Goal: Complete application form: Complete application form

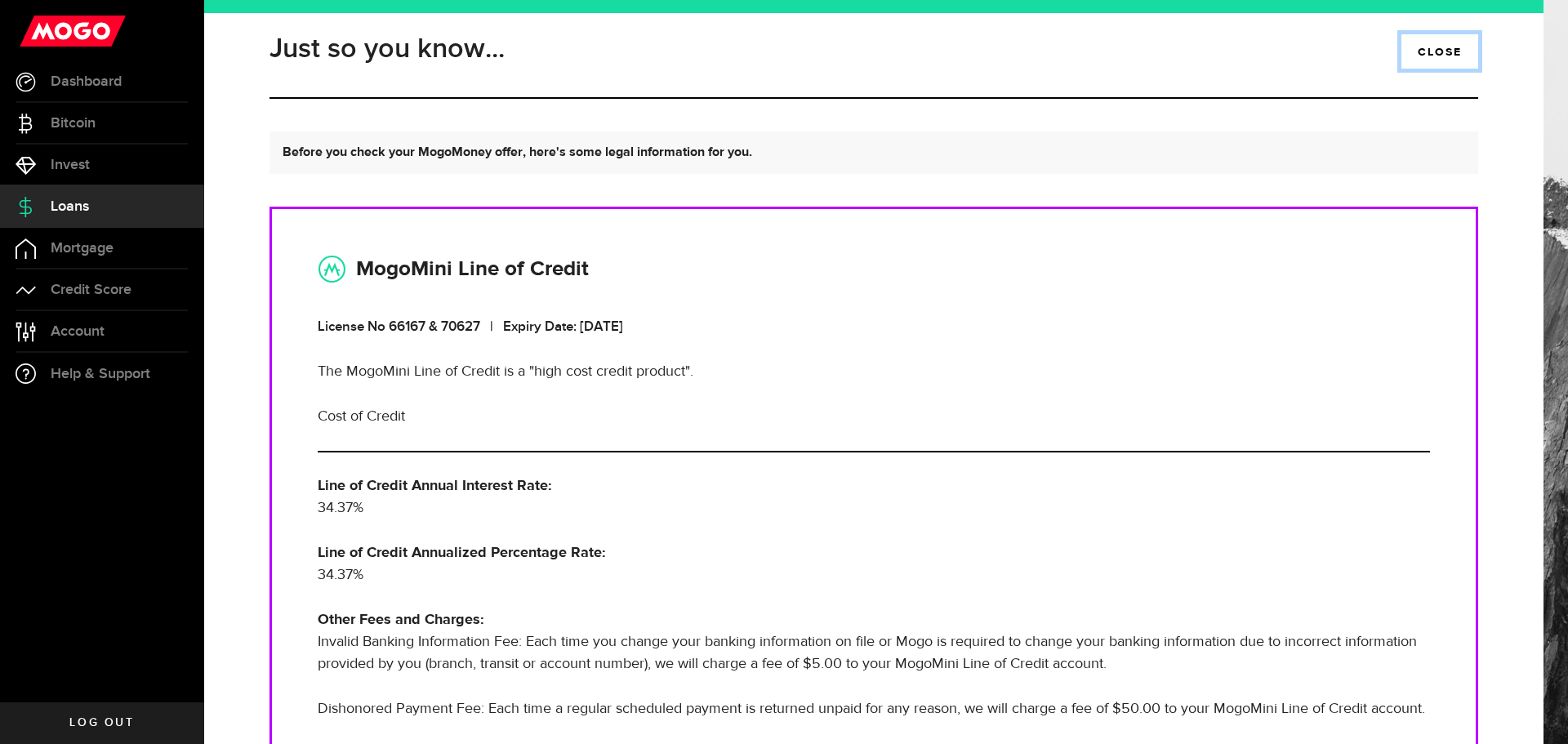
click at [1414, 56] on link "close" at bounding box center [1440, 51] width 77 height 34
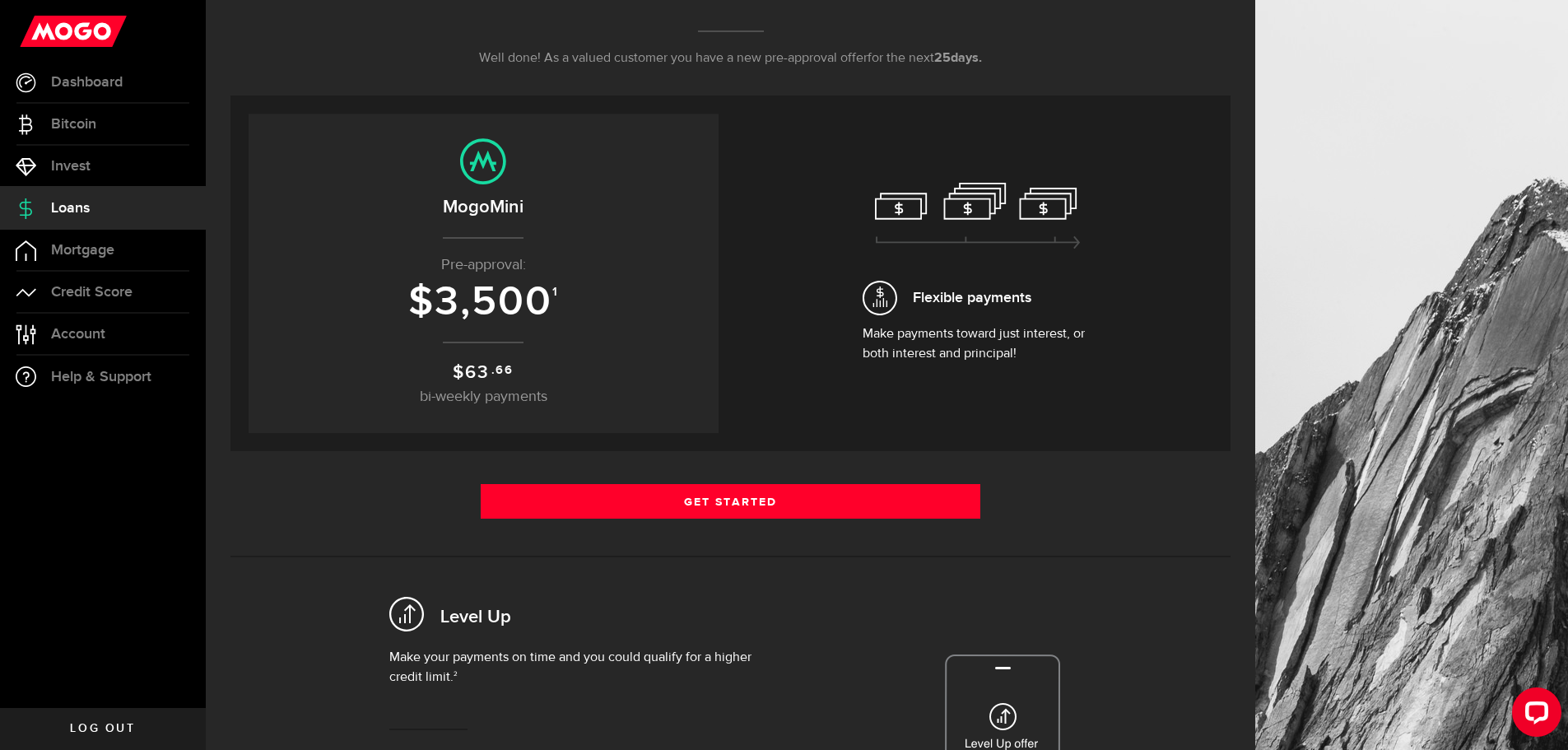
scroll to position [374, 0]
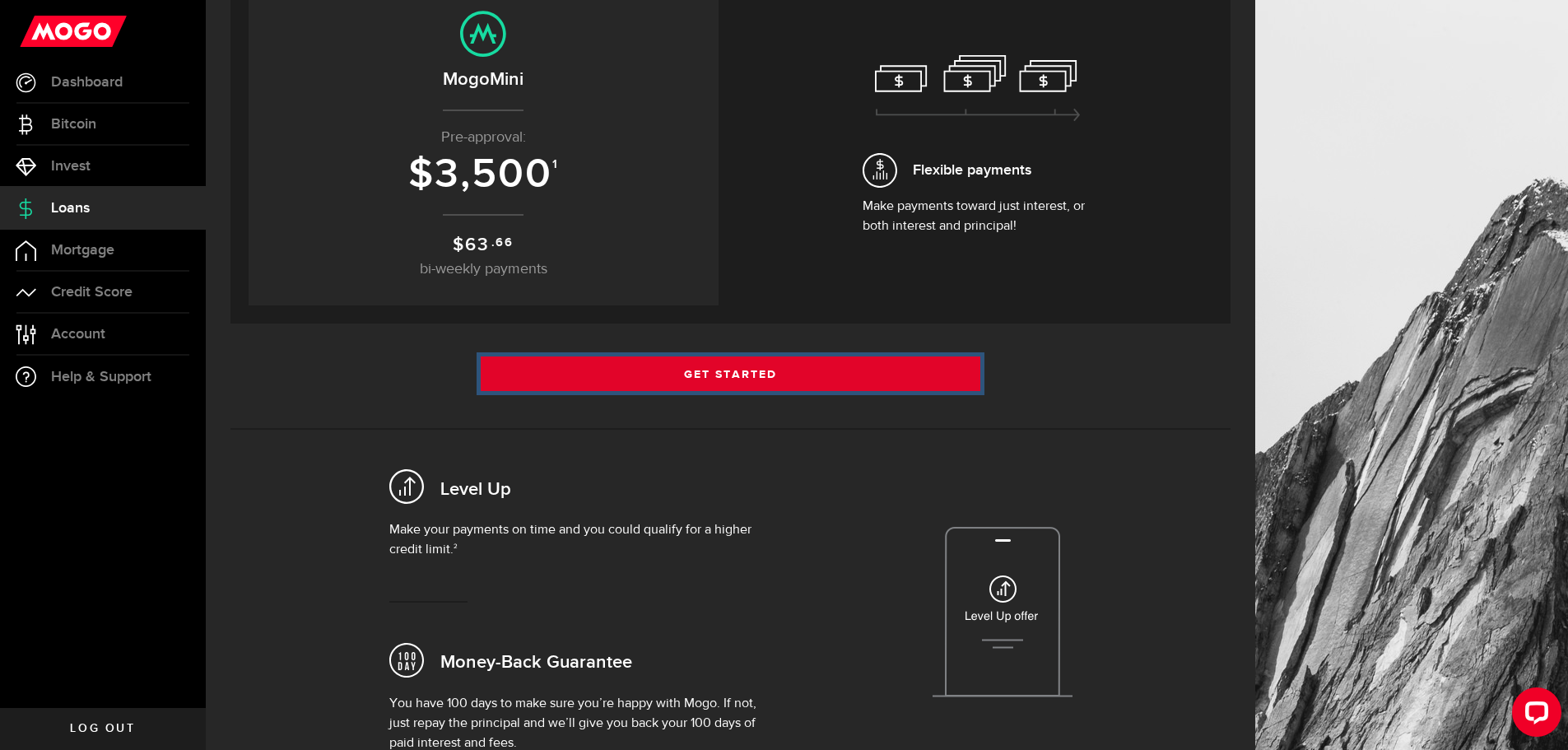
click at [920, 366] on link "Get Started" at bounding box center [730, 374] width 500 height 35
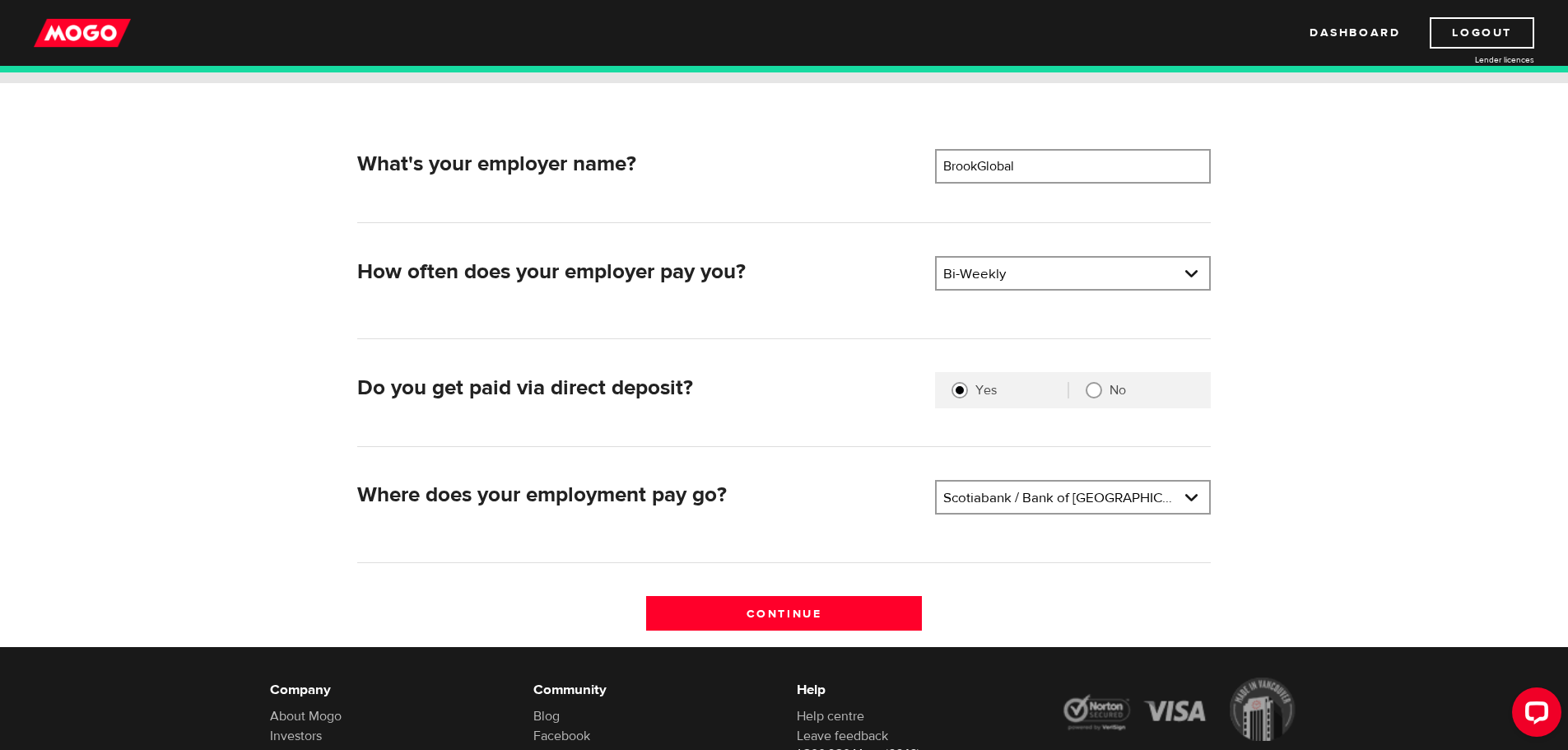
scroll to position [370, 0]
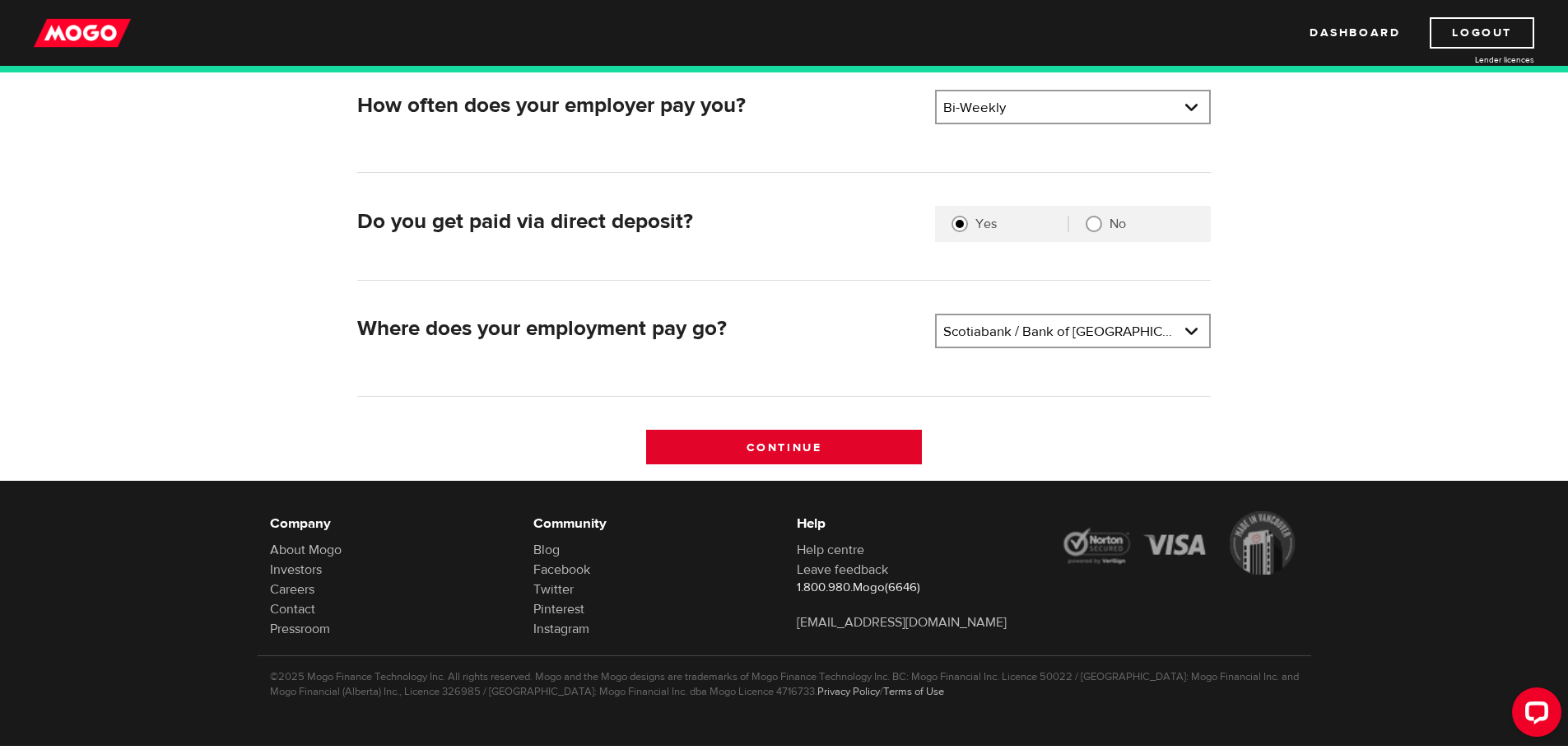
click at [830, 456] on input "Continue" at bounding box center [784, 447] width 275 height 35
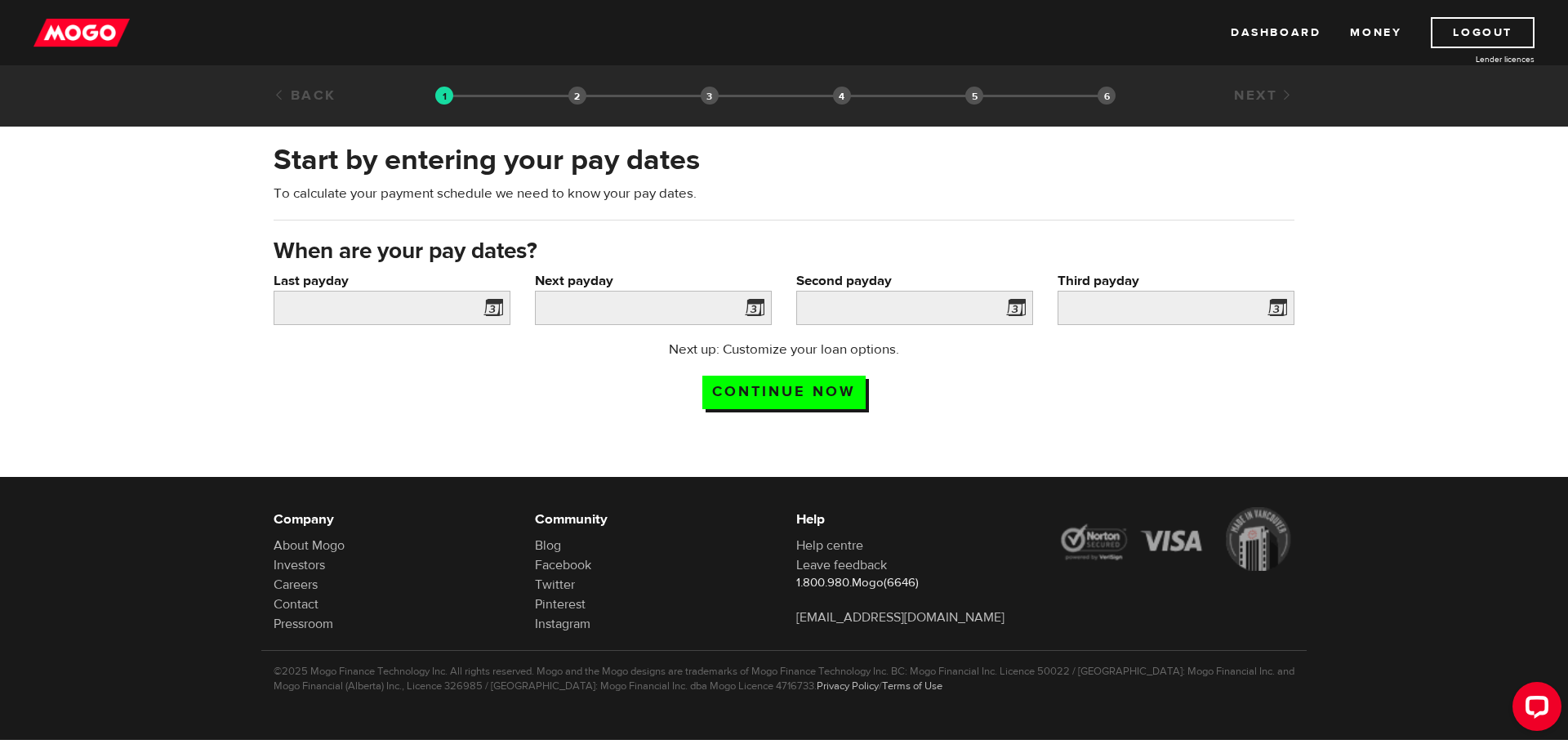
click at [495, 300] on span at bounding box center [490, 310] width 25 height 27
click at [494, 306] on span at bounding box center [490, 310] width 25 height 27
click at [404, 305] on input "Last payday" at bounding box center [391, 308] width 237 height 34
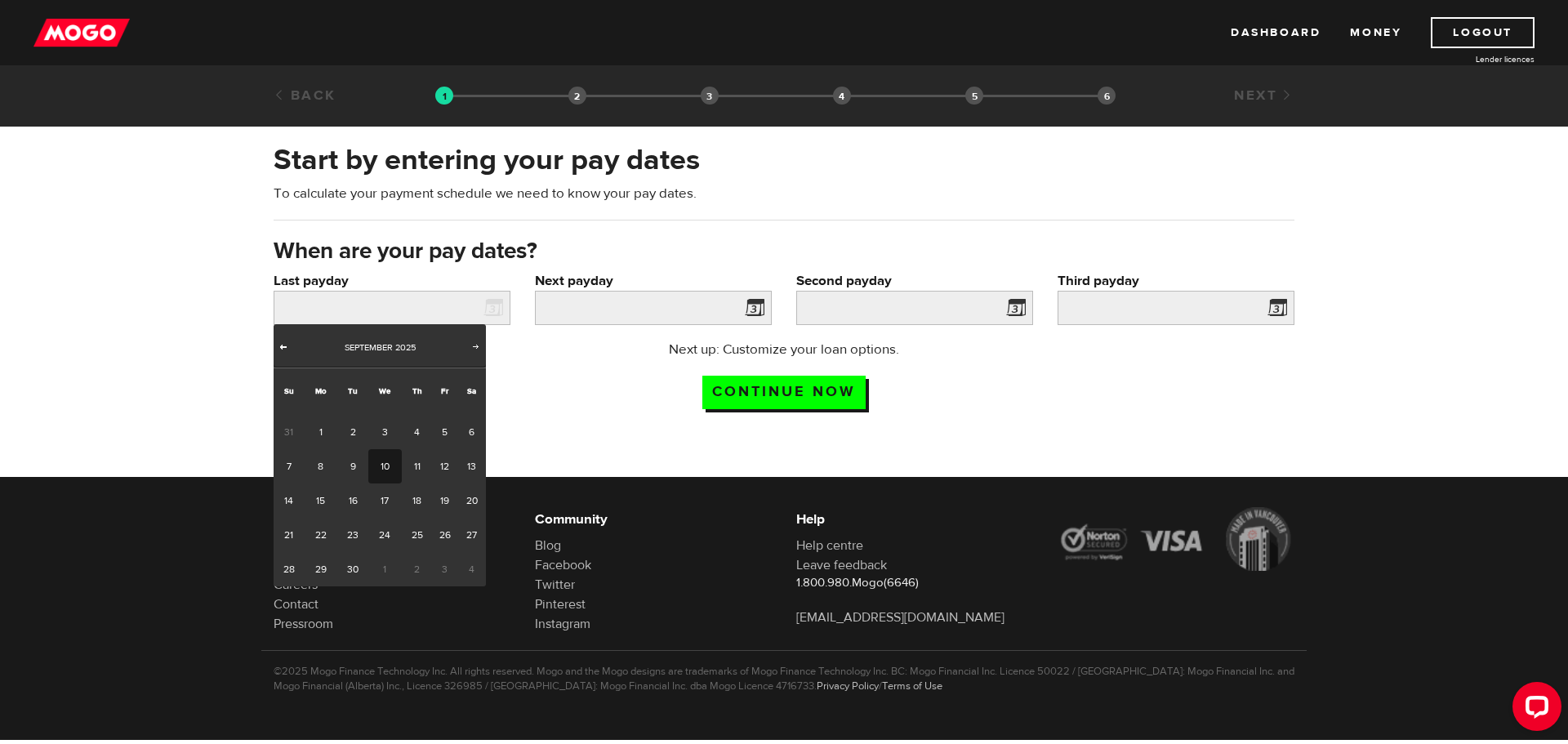
click at [283, 343] on span "Prev" at bounding box center [283, 346] width 13 height 13
click at [443, 568] on link "29" at bounding box center [445, 569] width 26 height 34
type input "2025/08/29"
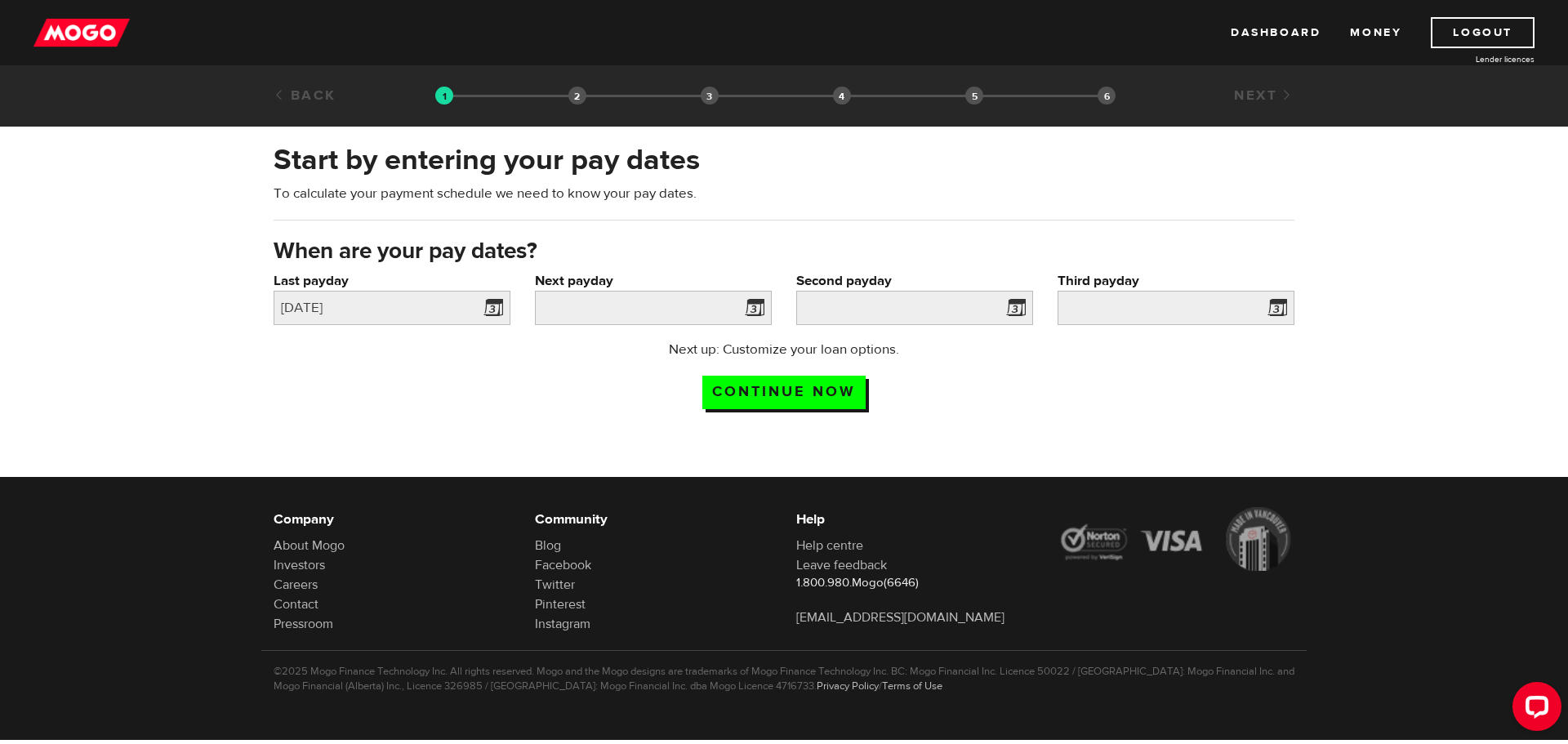
click at [748, 306] on span at bounding box center [751, 310] width 25 height 27
click at [664, 311] on input "Next payday" at bounding box center [653, 308] width 237 height 34
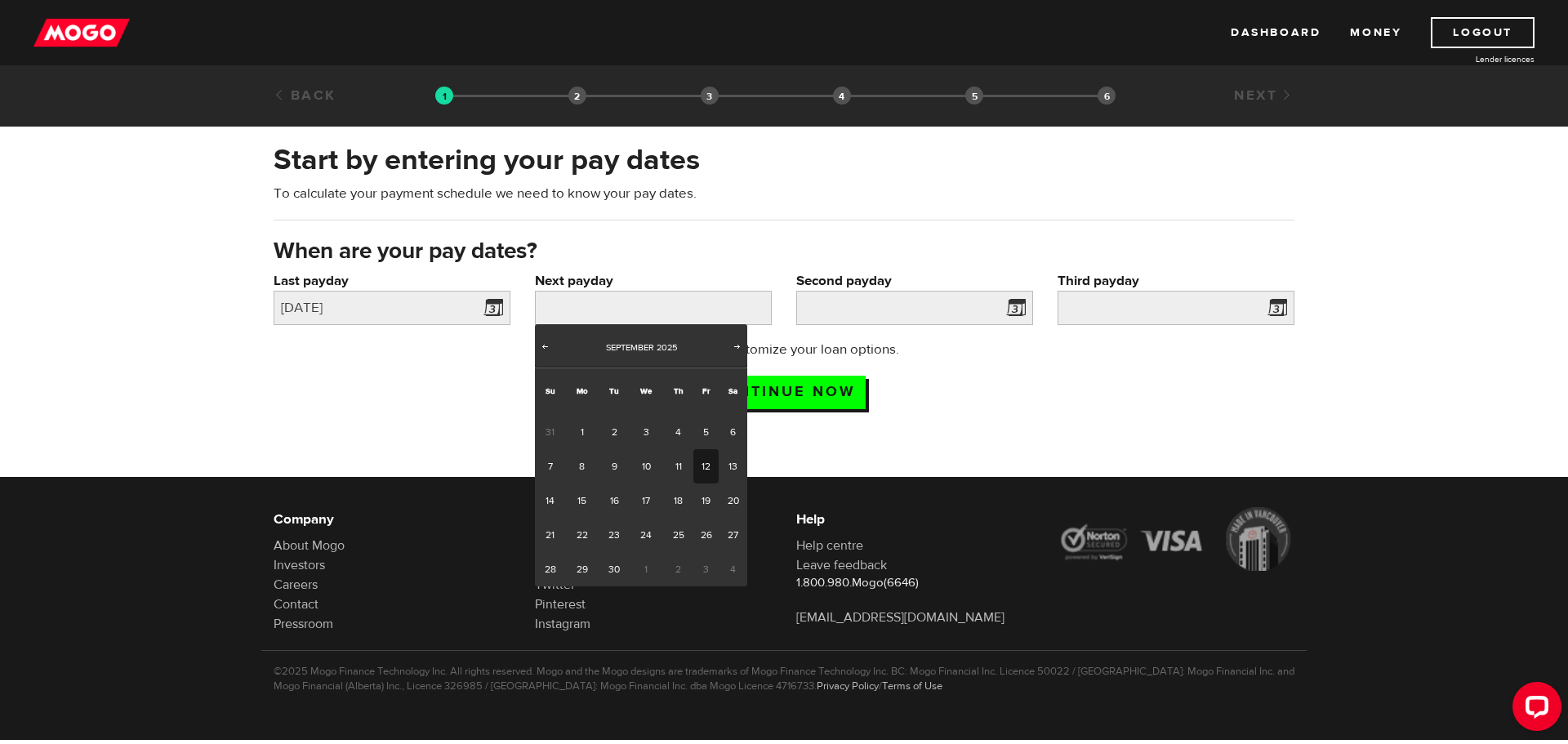
click at [710, 462] on link "12" at bounding box center [706, 466] width 26 height 34
type input "2025/09/12"
type input "2025/9/26"
type input "2025/10/10"
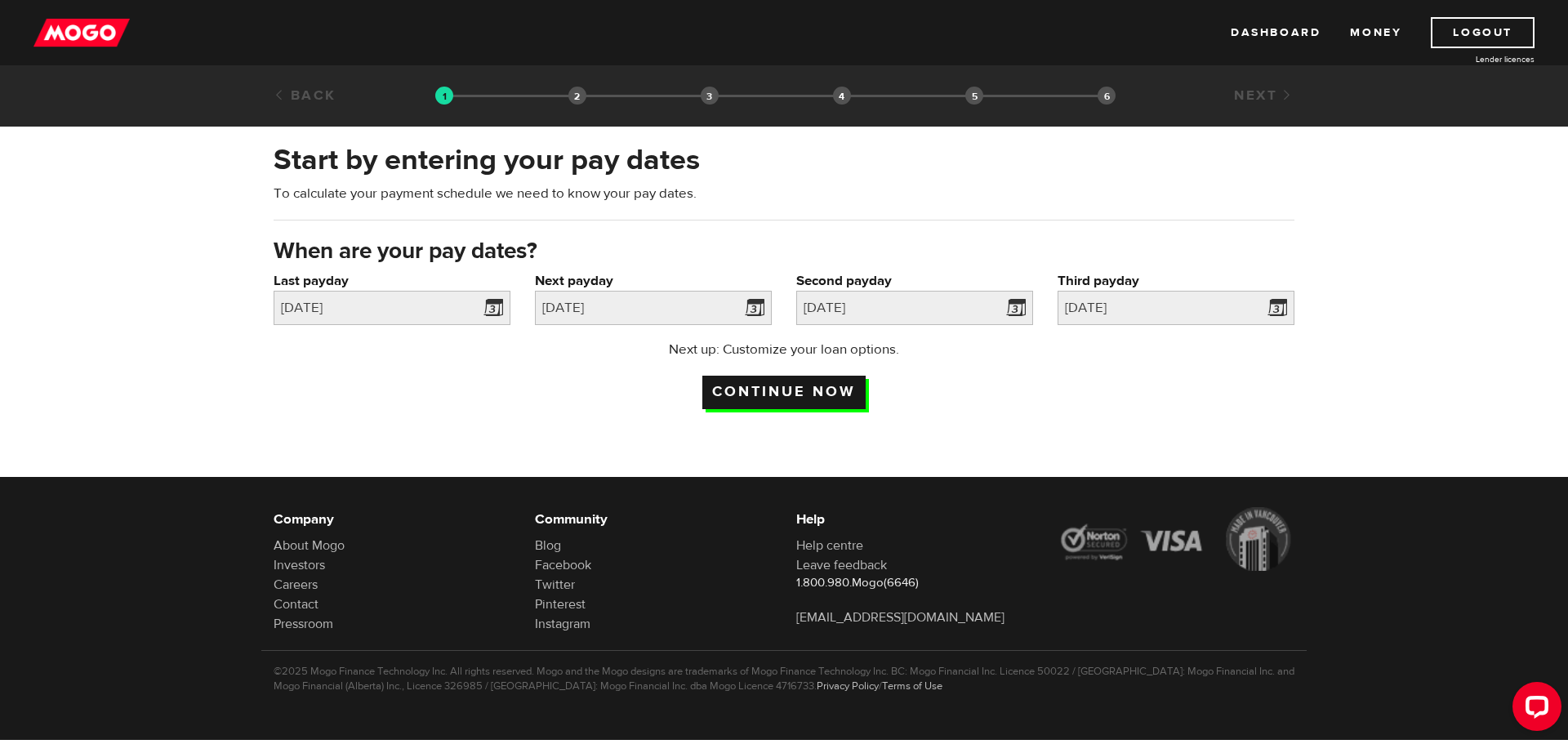
click at [781, 398] on input "Continue now" at bounding box center [784, 392] width 163 height 33
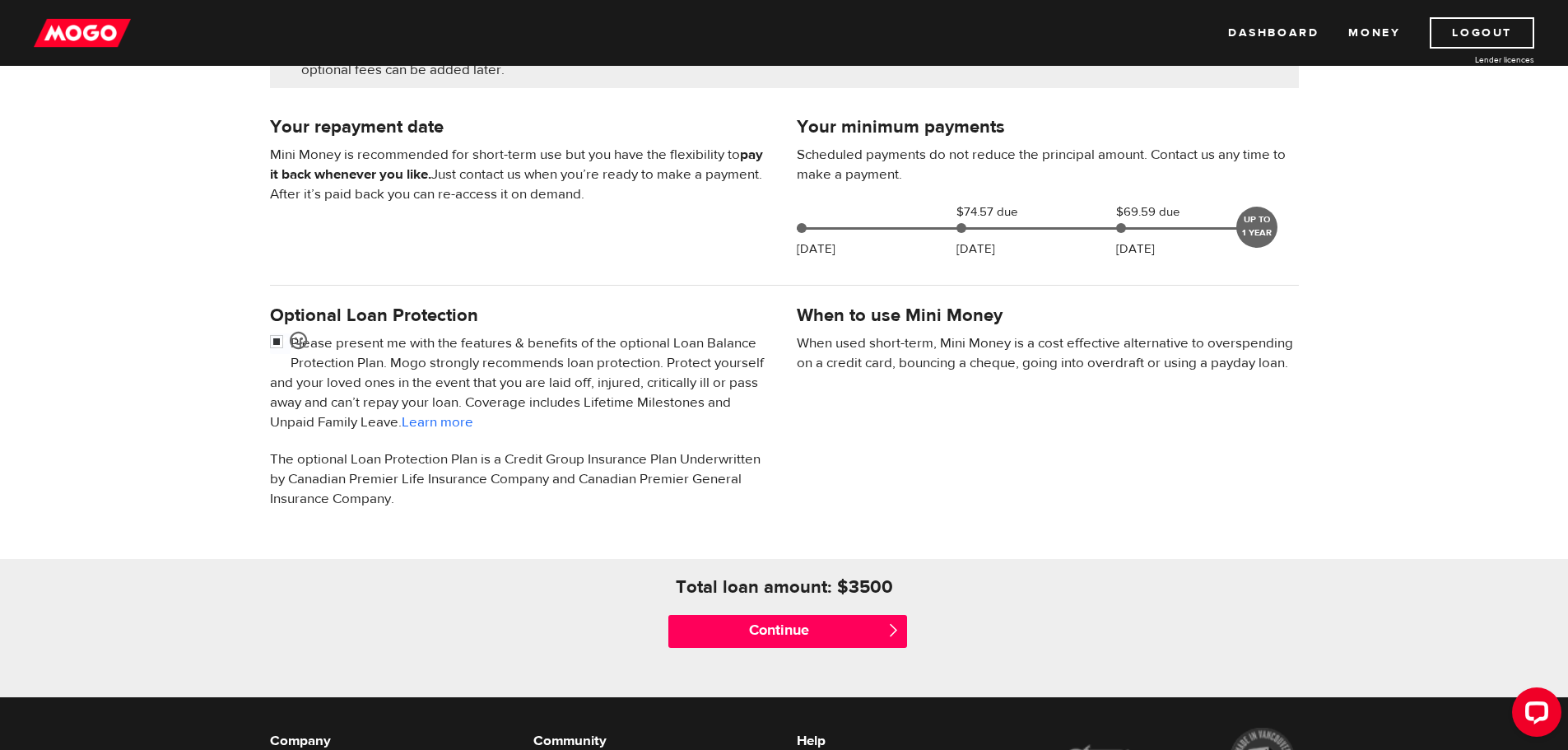
scroll to position [543, 0]
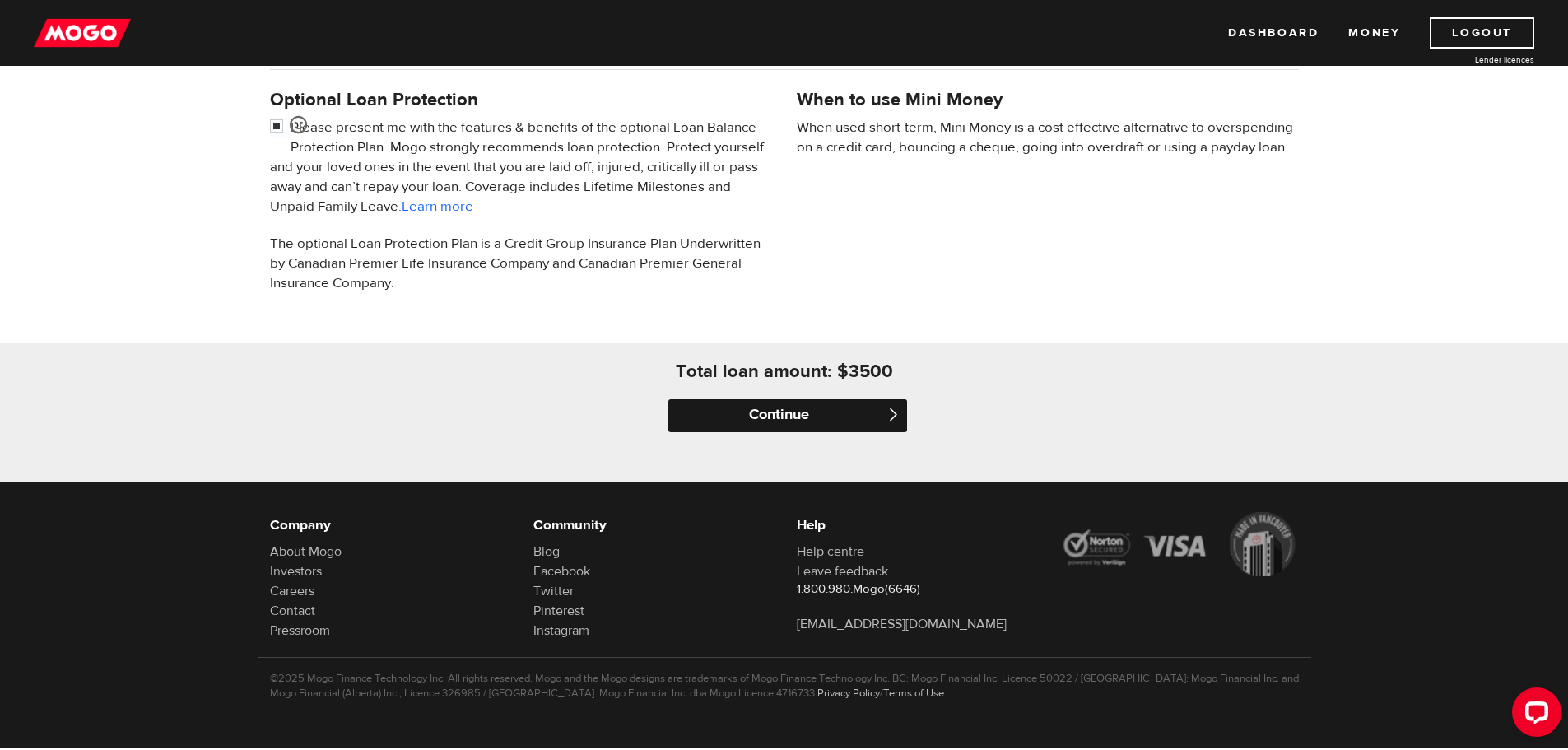
click at [850, 417] on input "Continue" at bounding box center [787, 415] width 239 height 33
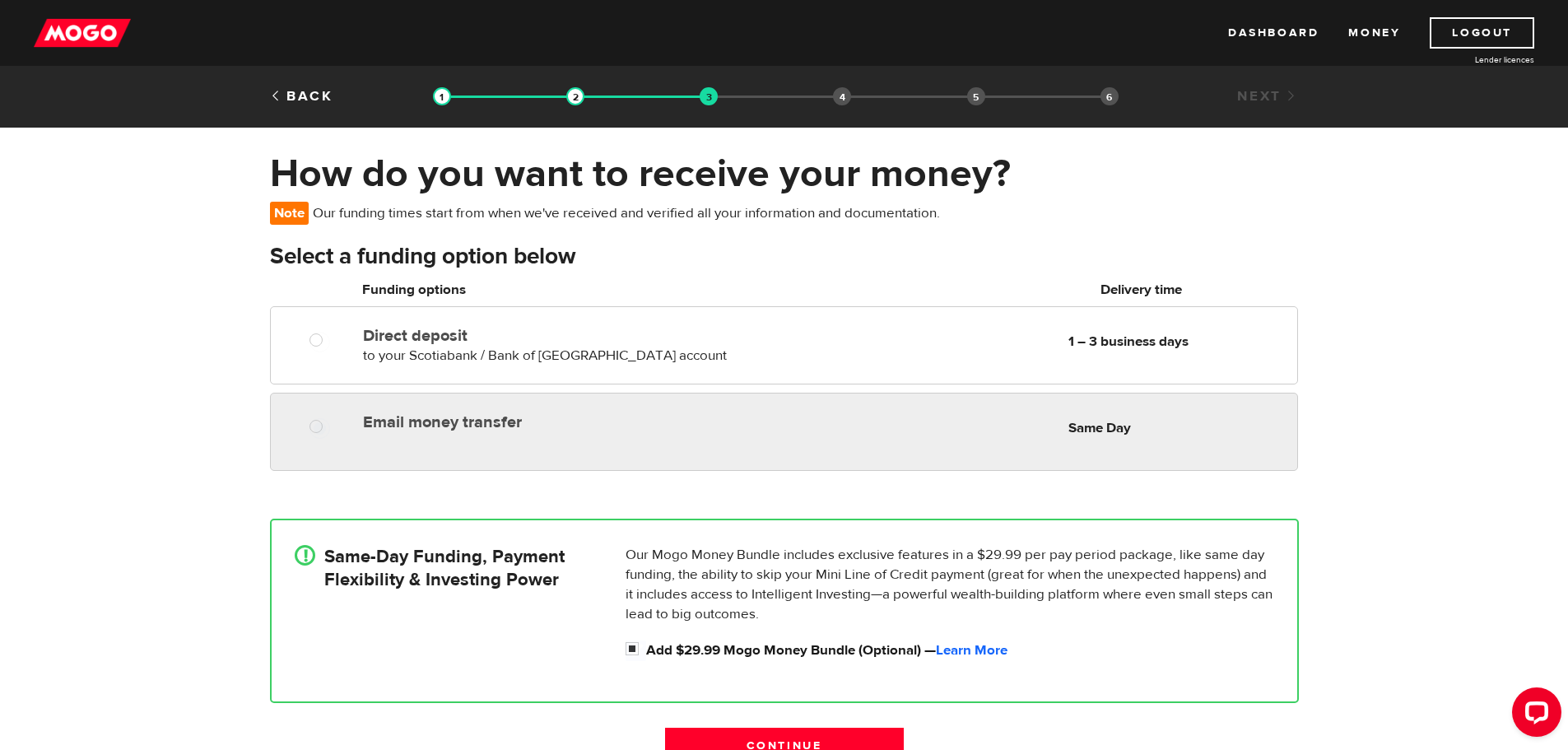
radio input "true"
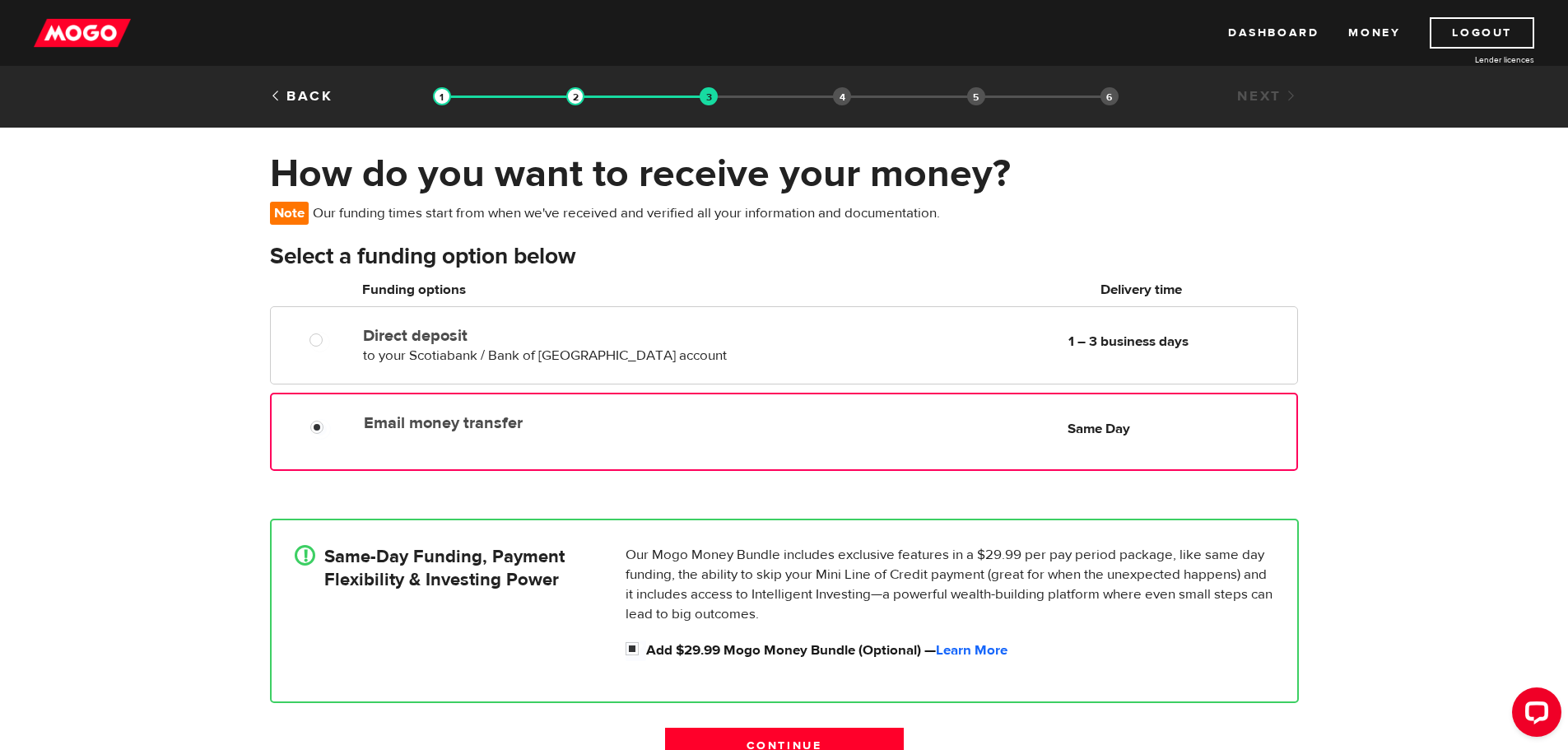
click at [319, 441] on div "Email money transfer Delivery in Same Day Same Day" at bounding box center [784, 431] width 1027 height 78
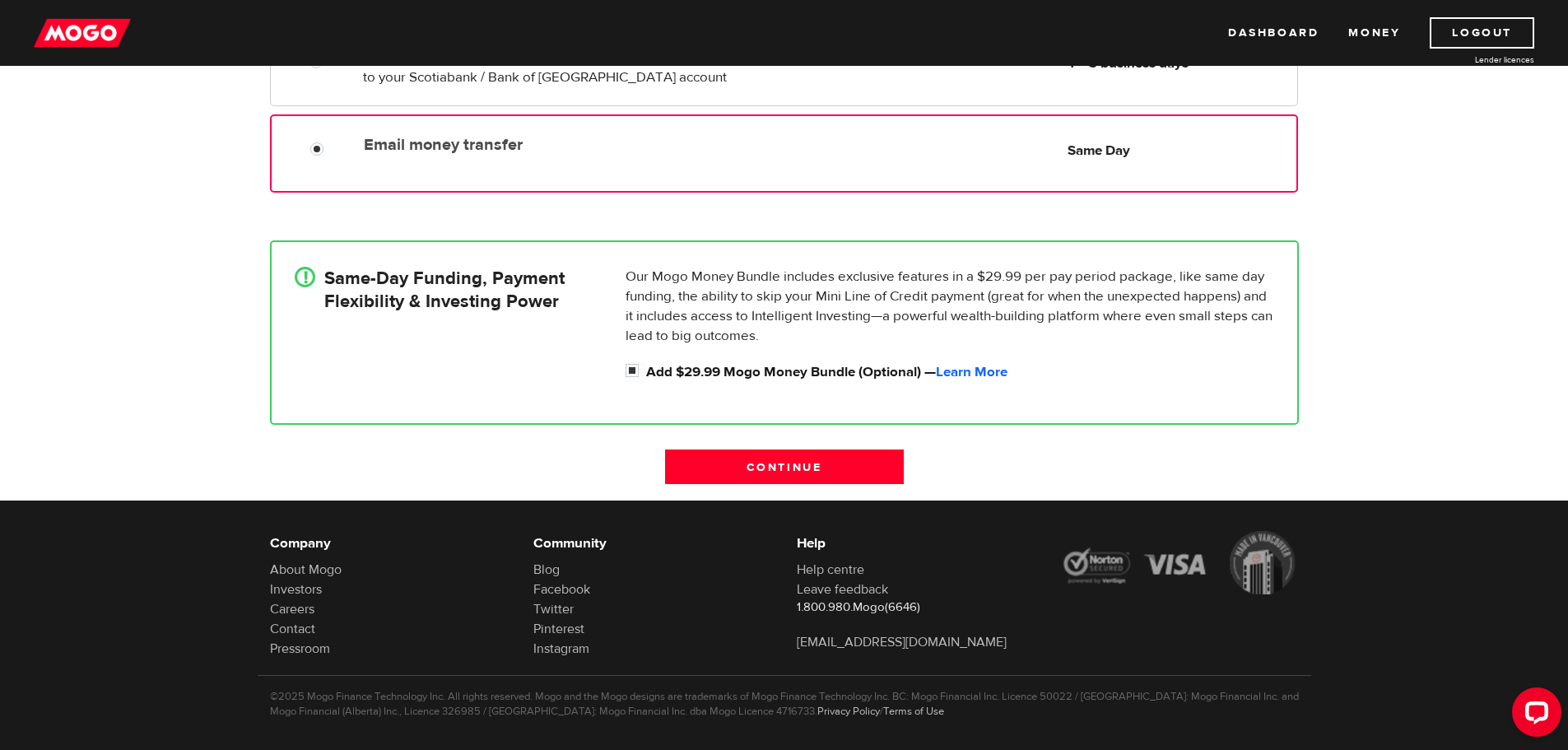
scroll to position [287, 0]
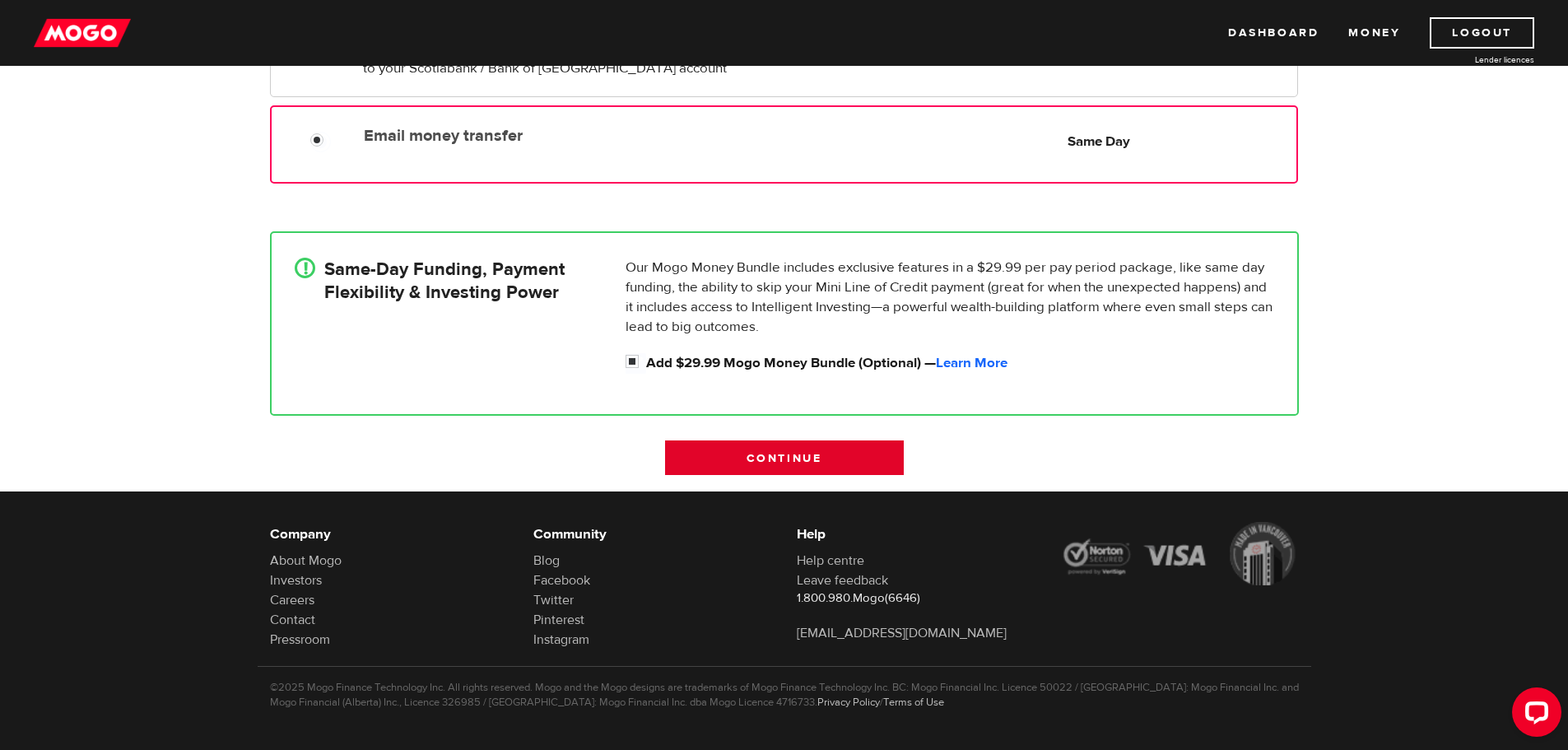
click at [800, 469] on input "Continue" at bounding box center [784, 458] width 239 height 35
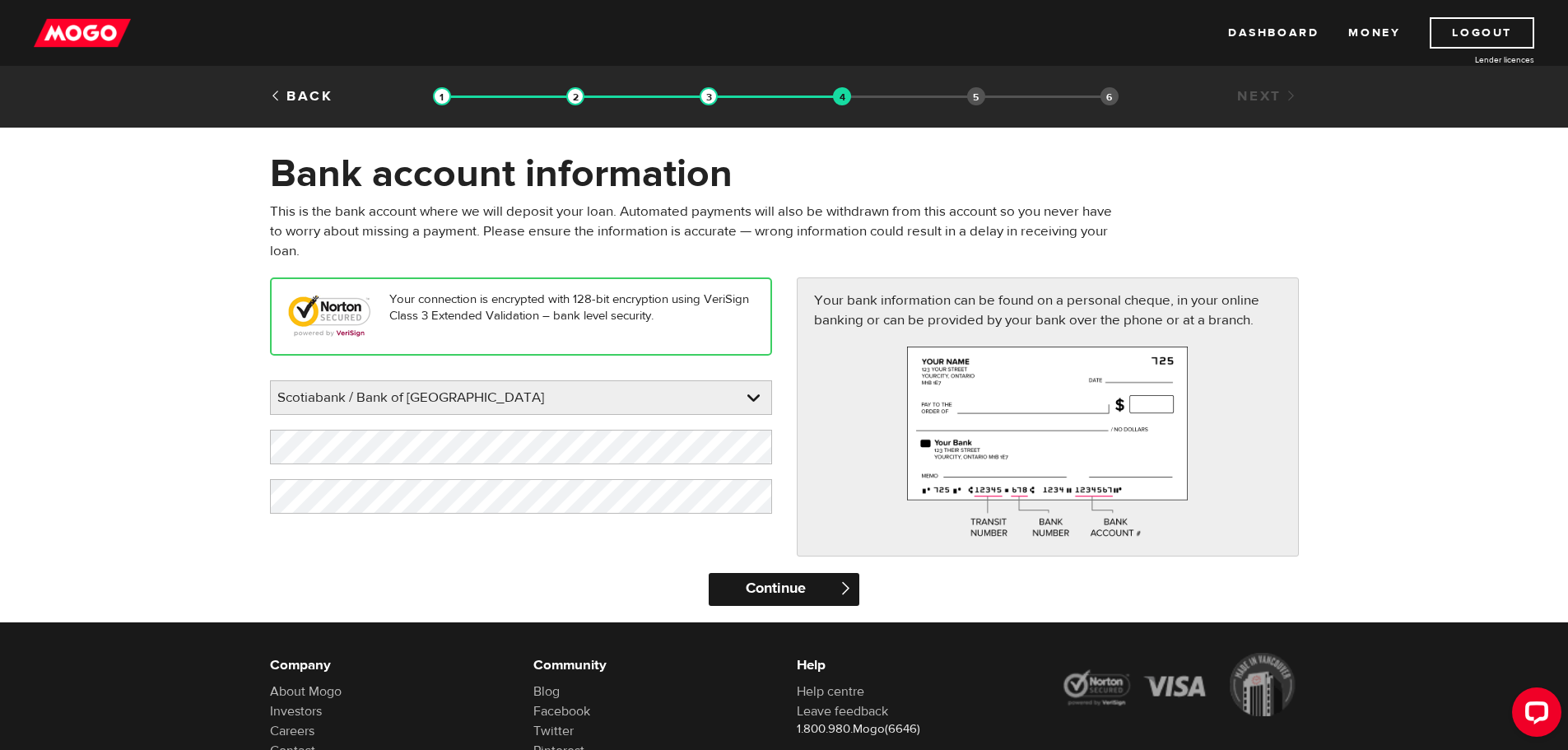
click at [763, 587] on input "Continue" at bounding box center [784, 589] width 151 height 33
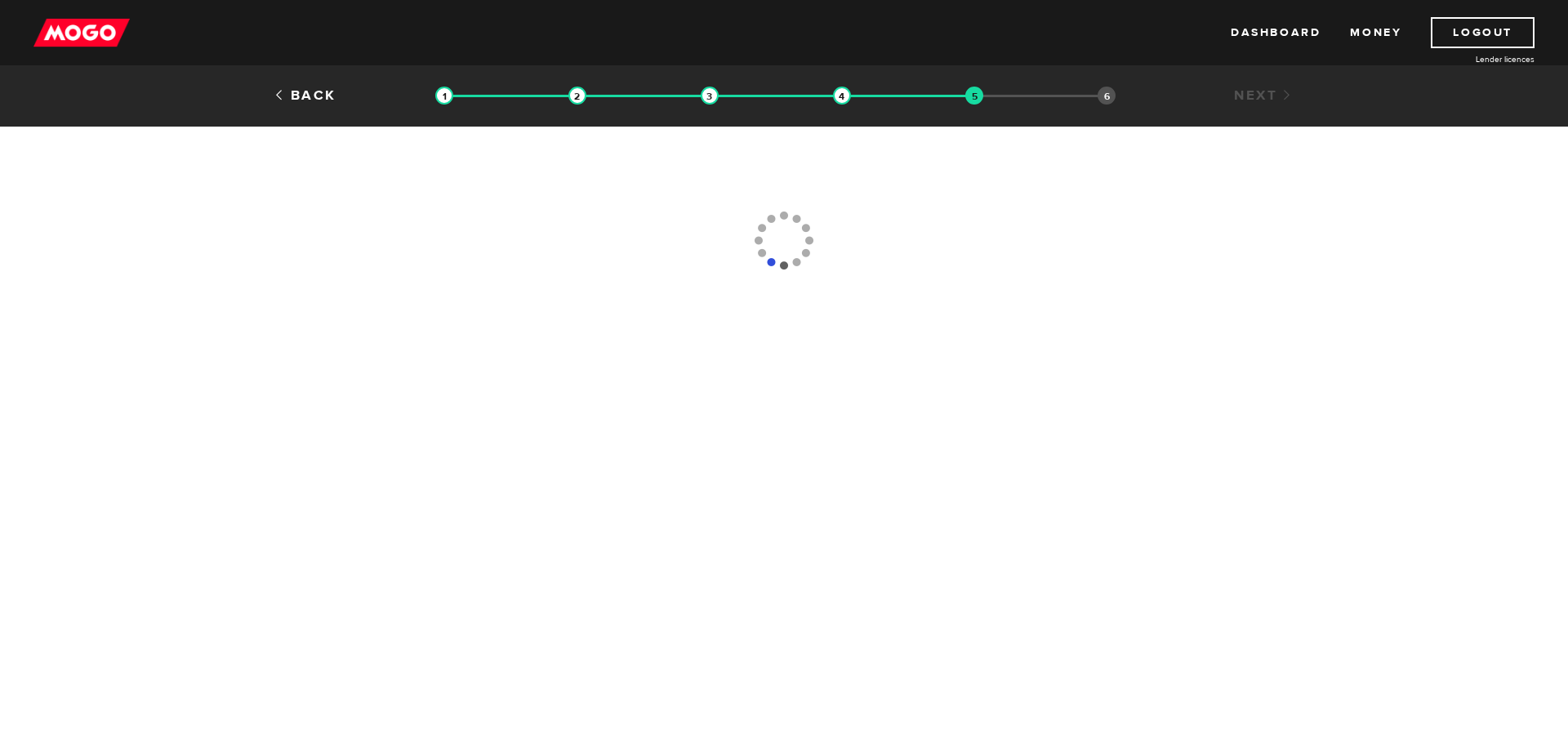
type input "(877) 608-6987"
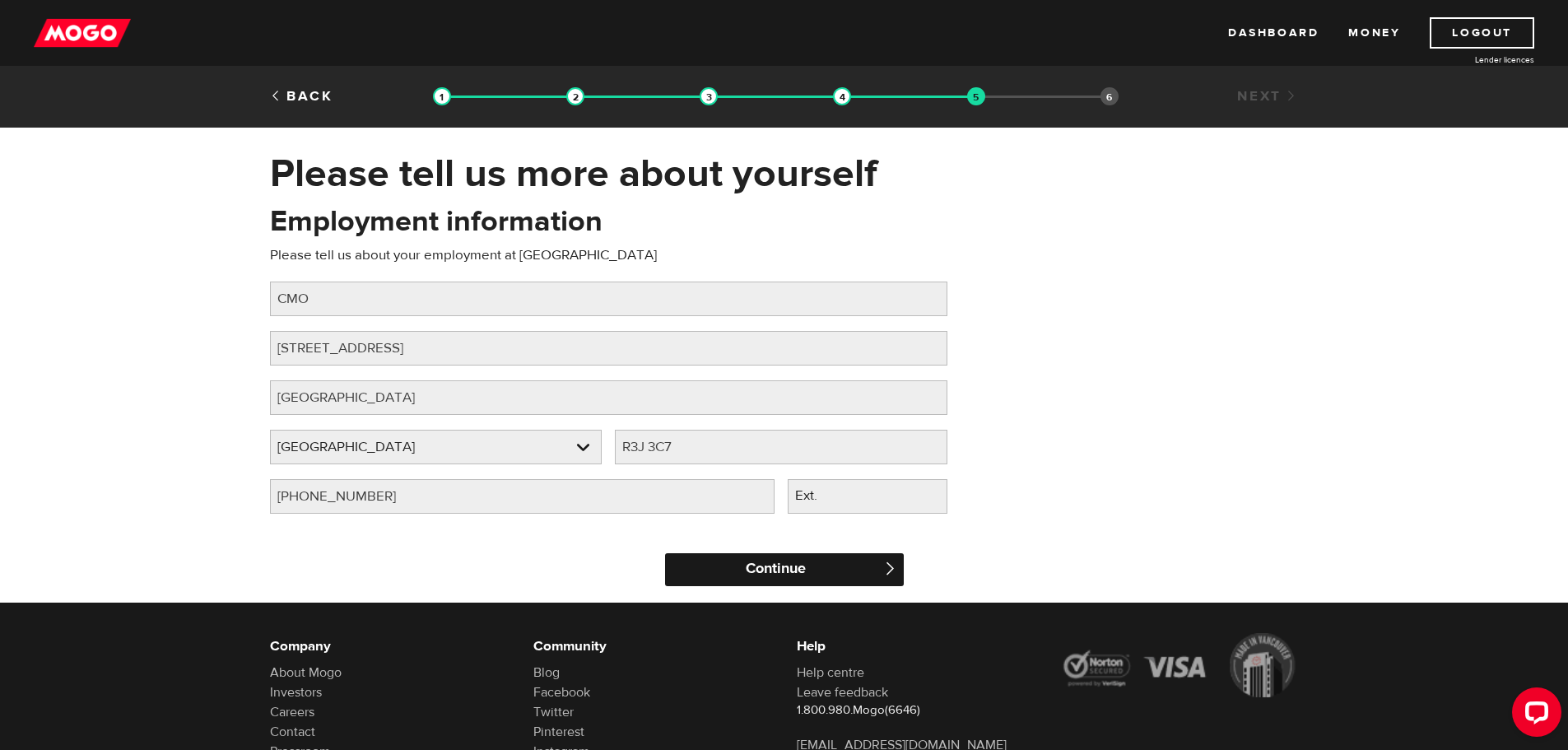
click at [762, 572] on input "Continue" at bounding box center [784, 569] width 239 height 33
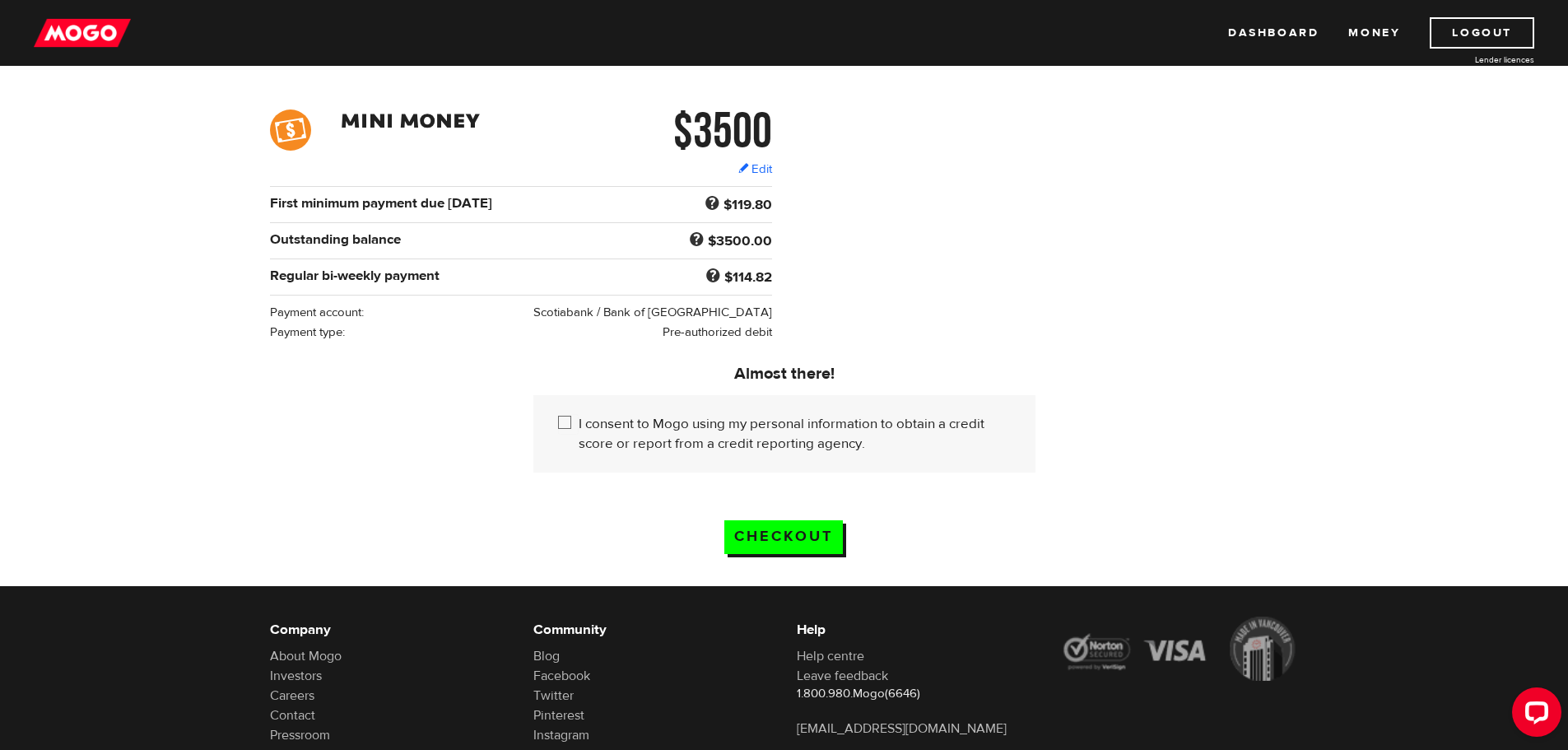
scroll to position [223, 0]
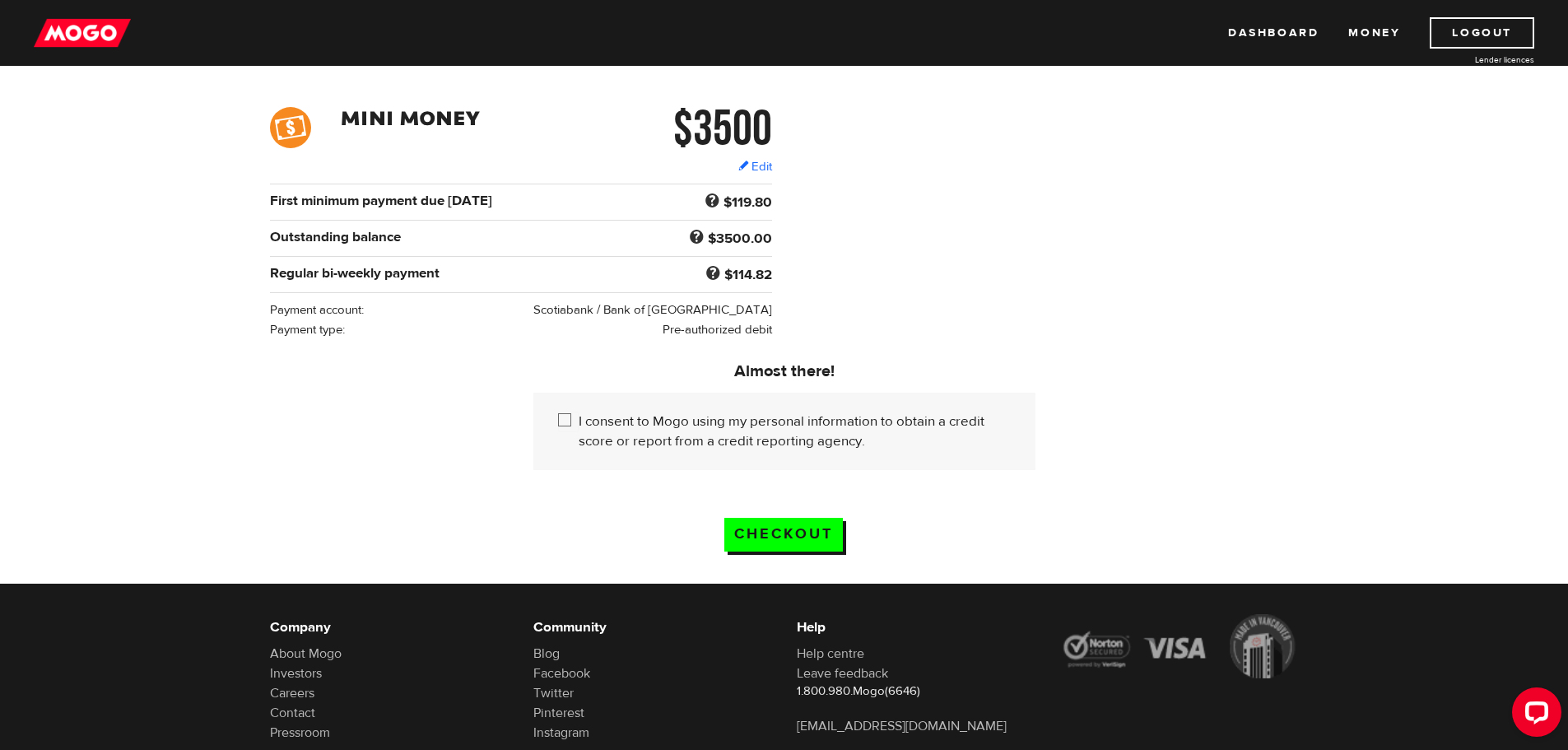
click at [566, 416] on input "I consent to Mogo using my personal information to obtain a credit score or rep…" at bounding box center [568, 421] width 21 height 21
checkbox input "true"
click at [773, 529] on input "Checkout" at bounding box center [784, 535] width 119 height 34
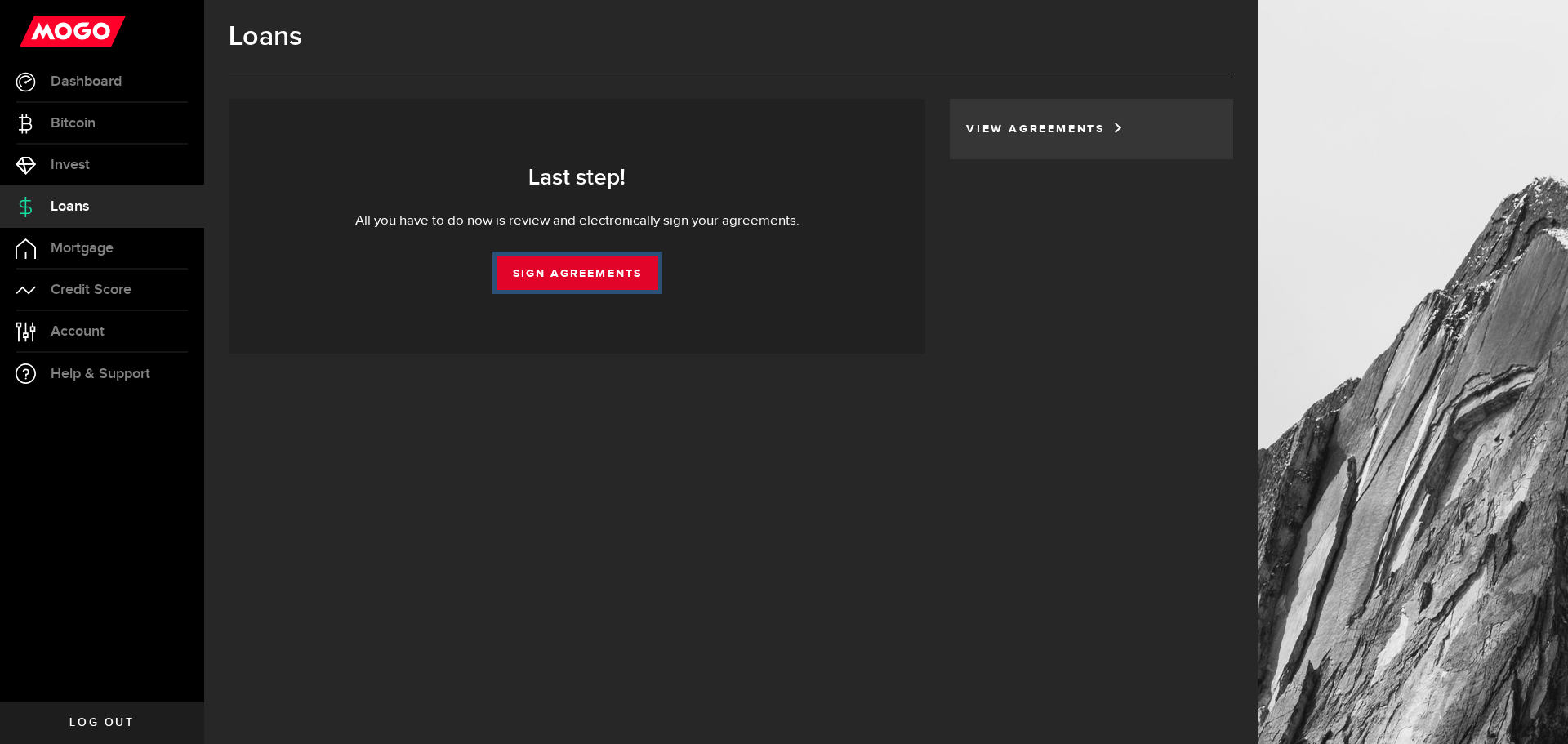
click at [592, 276] on link "Sign Agreements" at bounding box center [577, 272] width 162 height 34
